Goal: Check status: Check status

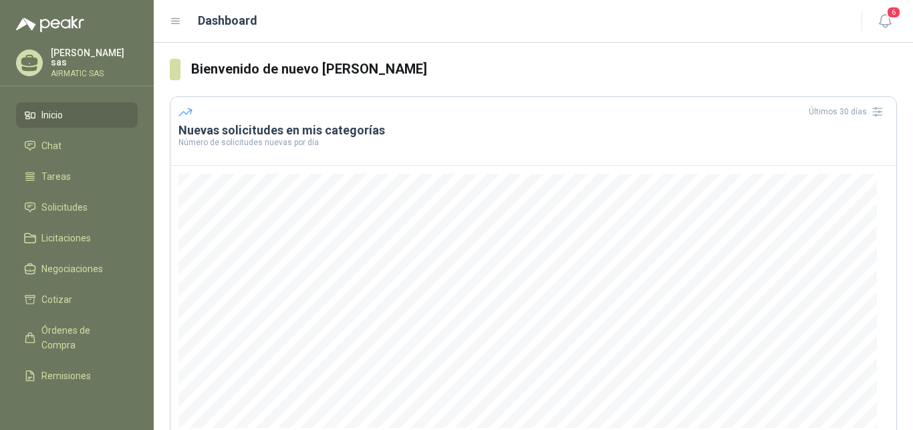
click at [97, 56] on p "[PERSON_NAME]" at bounding box center [94, 57] width 87 height 19
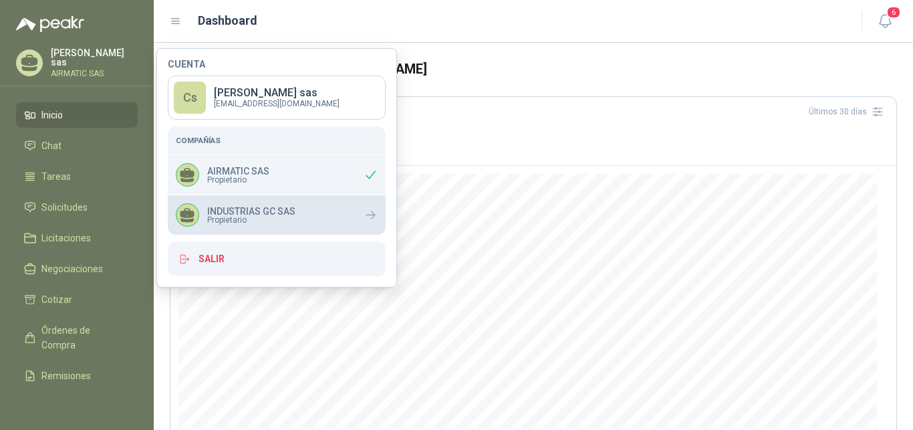
click at [309, 215] on div "INDUSTRIAS GC SAS Propietario" at bounding box center [277, 214] width 218 height 39
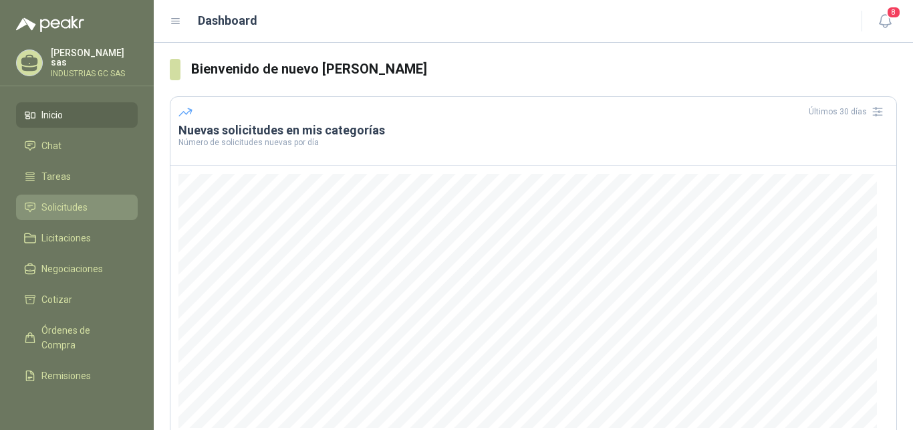
click at [64, 207] on span "Solicitudes" at bounding box center [64, 207] width 46 height 15
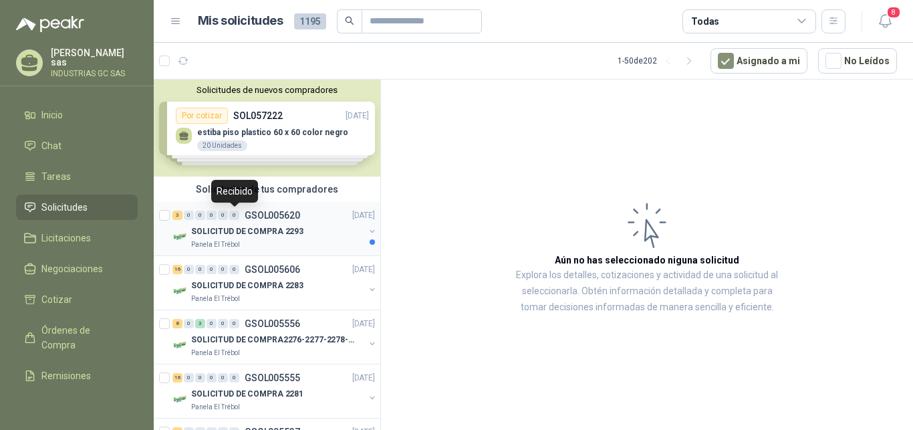
click at [231, 219] on div "0" at bounding box center [234, 214] width 10 height 9
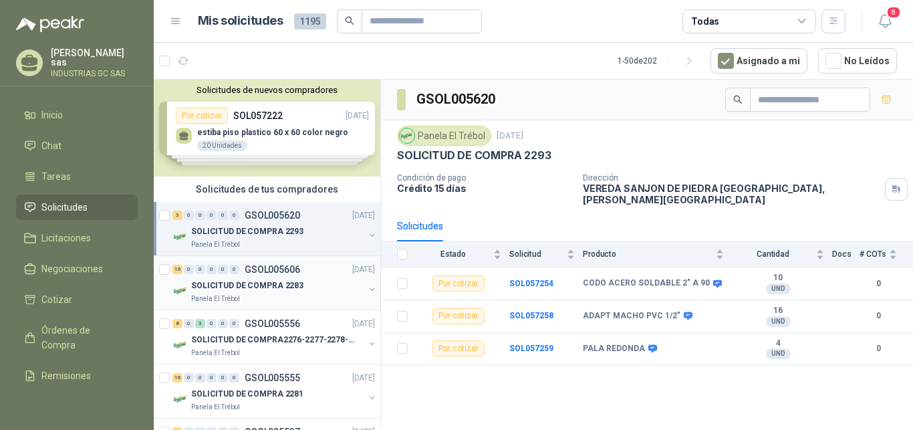
click at [339, 277] on div "SOLICITUD DE COMPRA 2283" at bounding box center [277, 285] width 173 height 16
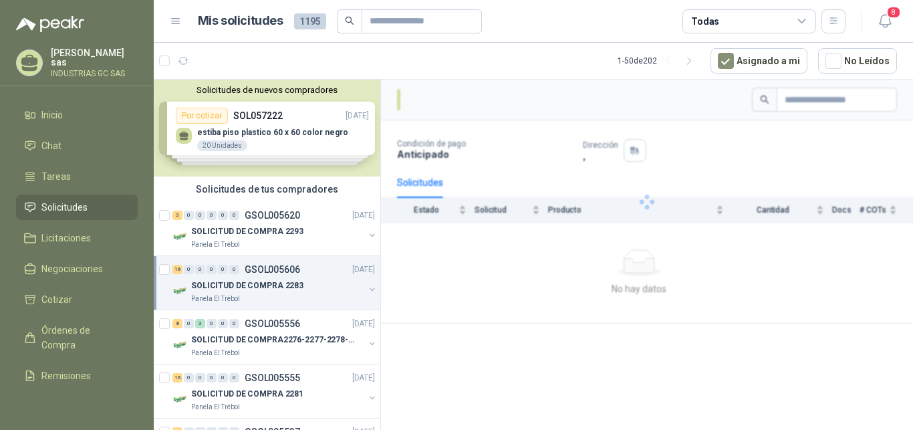
click at [256, 265] on p "GSOL005606" at bounding box center [272, 269] width 55 height 9
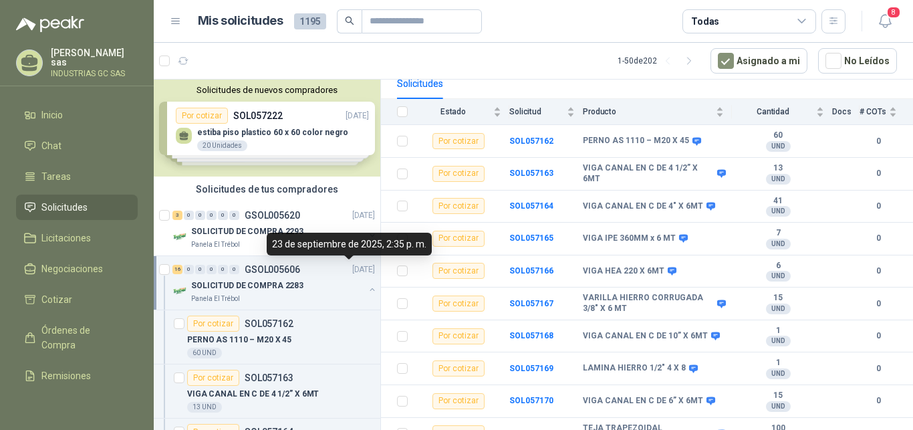
click at [352, 270] on p "[DATE]" at bounding box center [363, 269] width 23 height 13
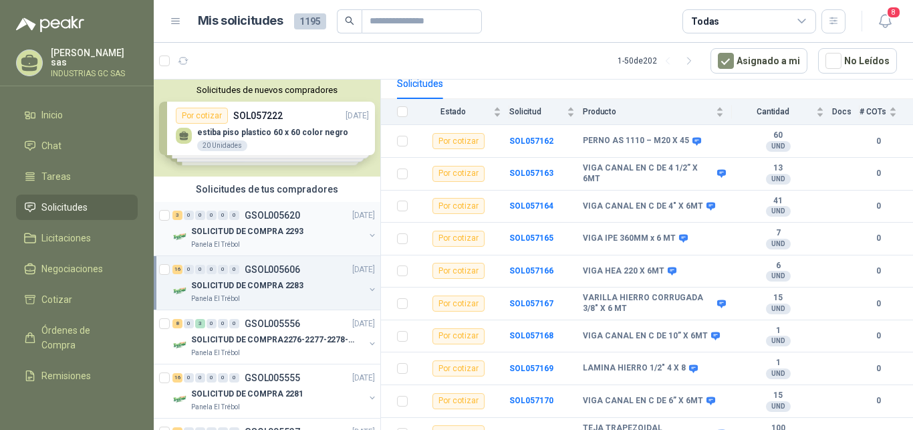
click at [362, 229] on div "SOLICITUD DE COMPRA 2293 Panela El Trébol" at bounding box center [274, 236] width 205 height 27
